Goal: Complete application form

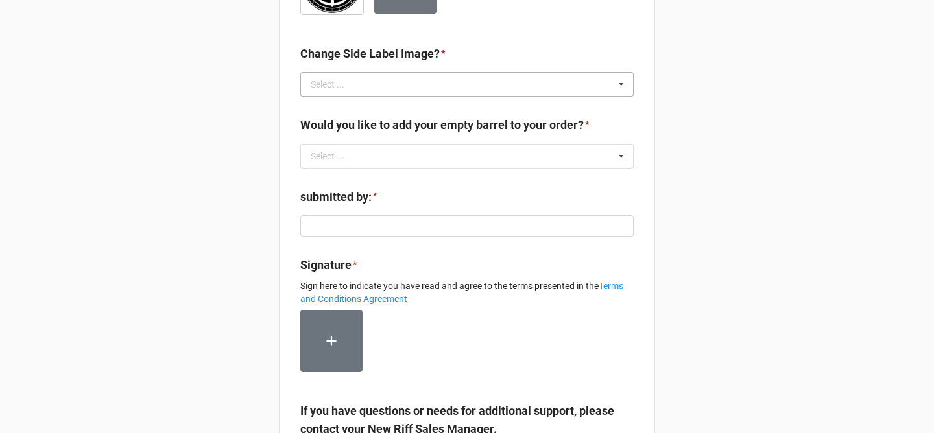
scroll to position [388, 0]
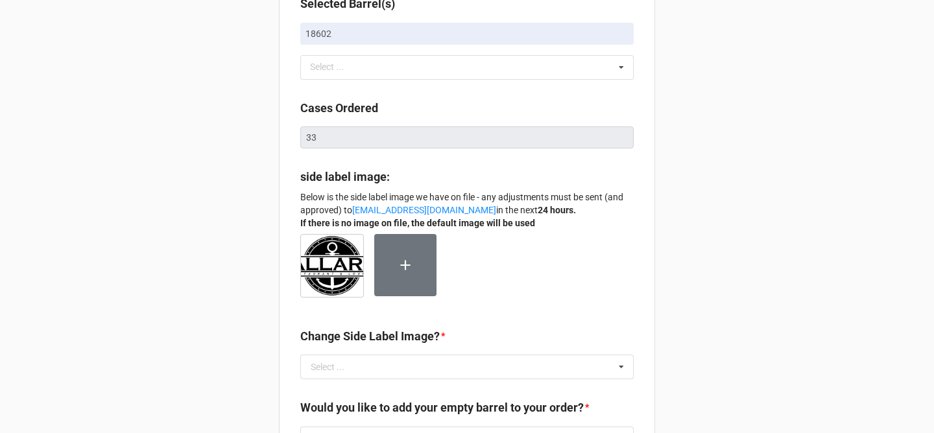
scroll to position [479, 0]
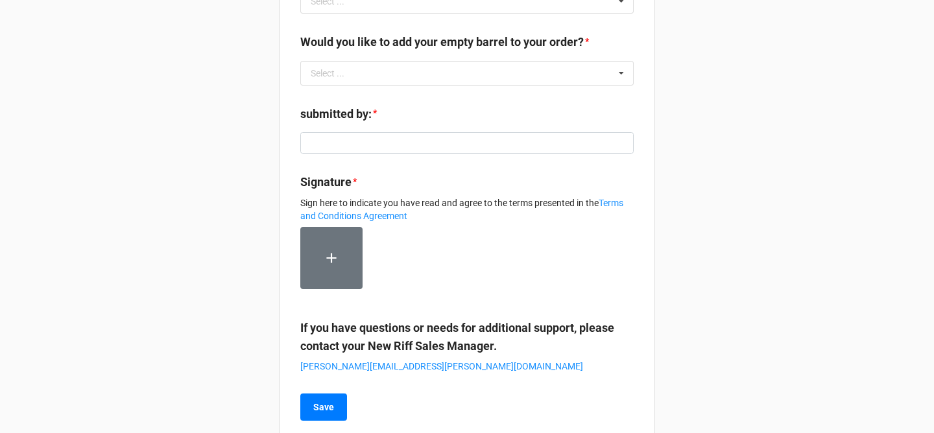
scroll to position [479, 0]
